Goal: Find specific page/section: Find specific page/section

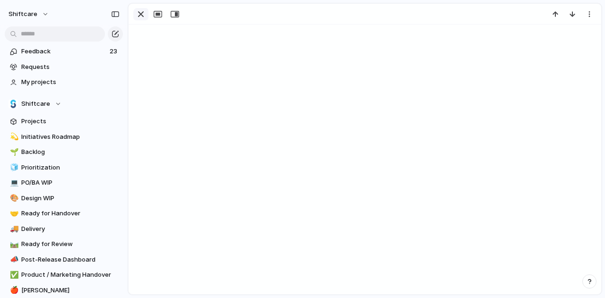
click at [140, 15] on div "button" at bounding box center [140, 14] width 11 height 11
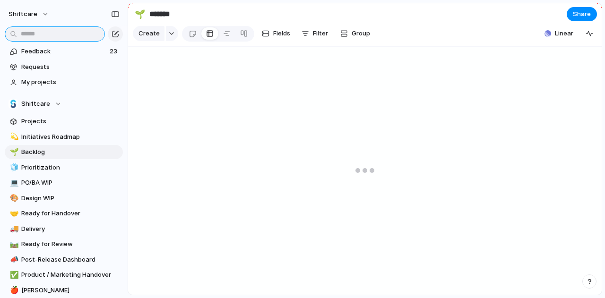
click at [33, 32] on input "text" at bounding box center [55, 33] width 100 height 15
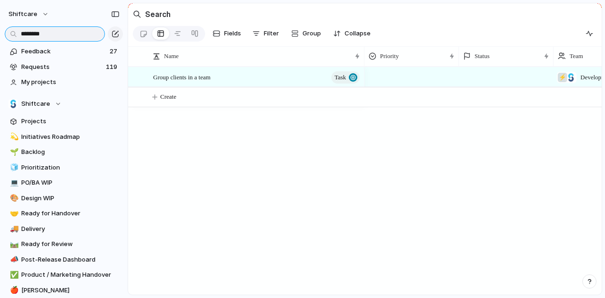
type input "********"
click at [178, 82] on span "Group clients in a team" at bounding box center [181, 76] width 57 height 11
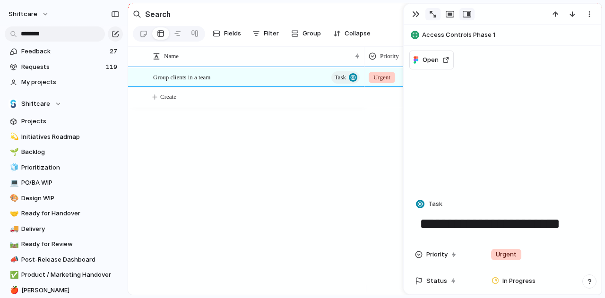
scroll to position [284, 0]
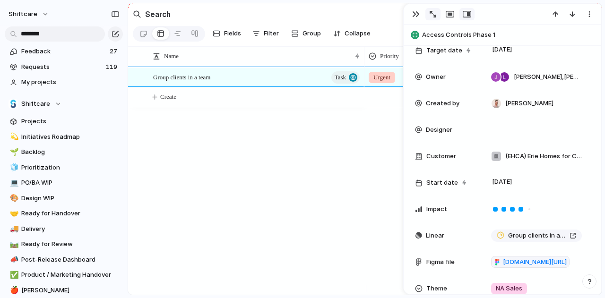
click at [430, 14] on div "button" at bounding box center [433, 14] width 7 height 7
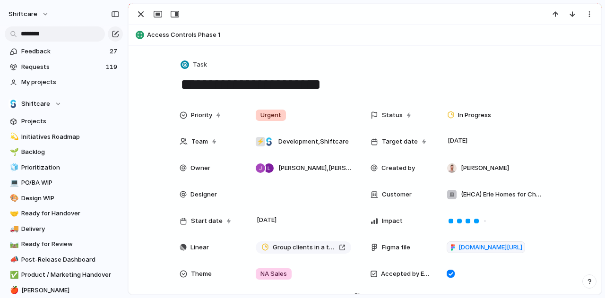
scroll to position [136, 0]
